Goal: Transaction & Acquisition: Purchase product/service

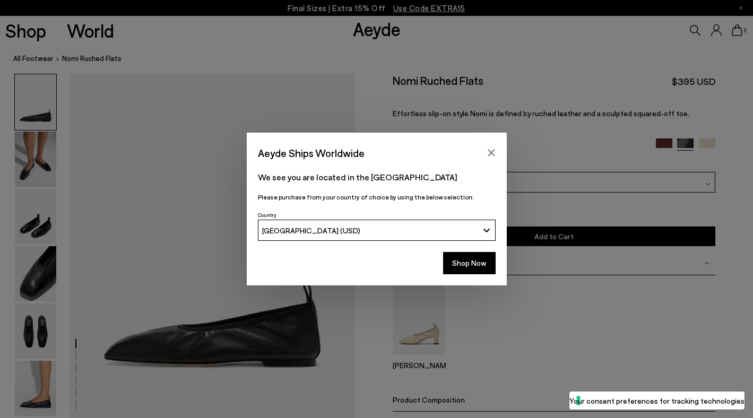
click at [480, 147] on div "Aeyde Ships Worldwide" at bounding box center [377, 148] width 260 height 30
click at [488, 147] on button "Close" at bounding box center [491, 153] width 16 height 16
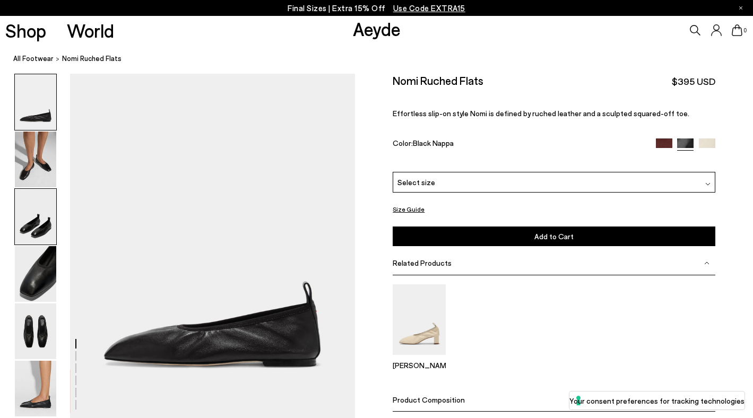
click at [24, 238] on img at bounding box center [35, 217] width 41 height 56
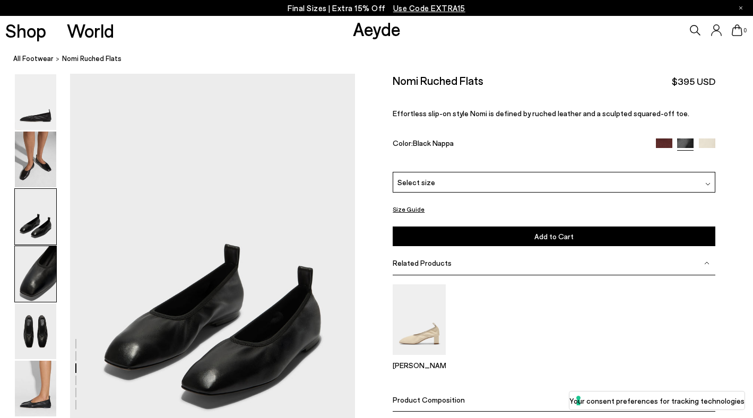
click at [34, 292] on img at bounding box center [35, 274] width 41 height 56
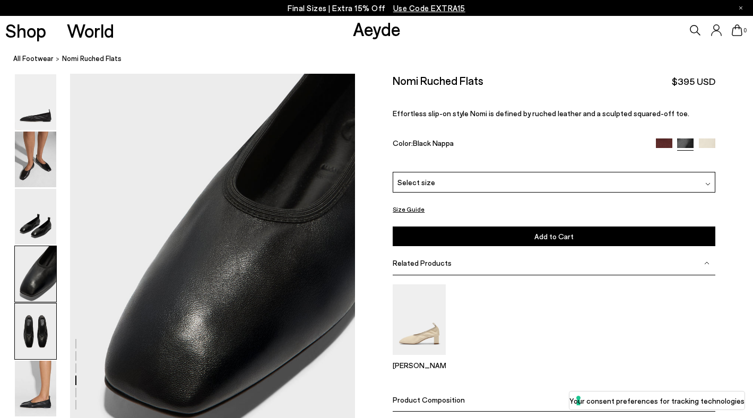
click at [40, 339] on img at bounding box center [35, 331] width 41 height 56
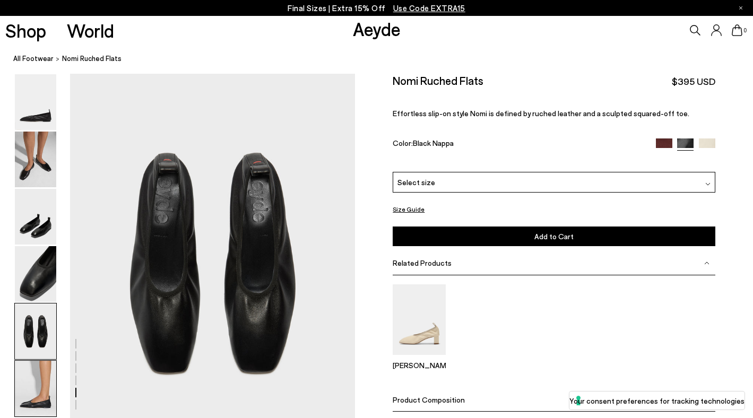
click at [41, 378] on img at bounding box center [35, 389] width 41 height 56
